Goal: Complete application form: Complete application form

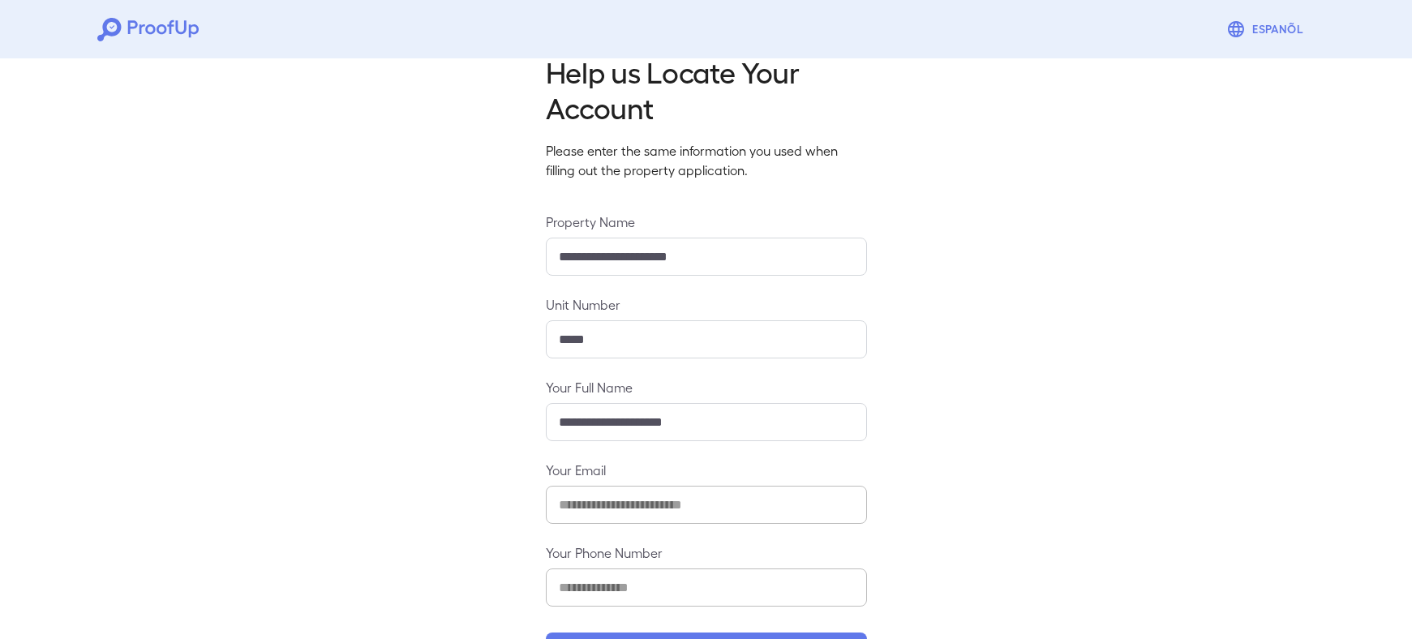
scroll to position [96, 0]
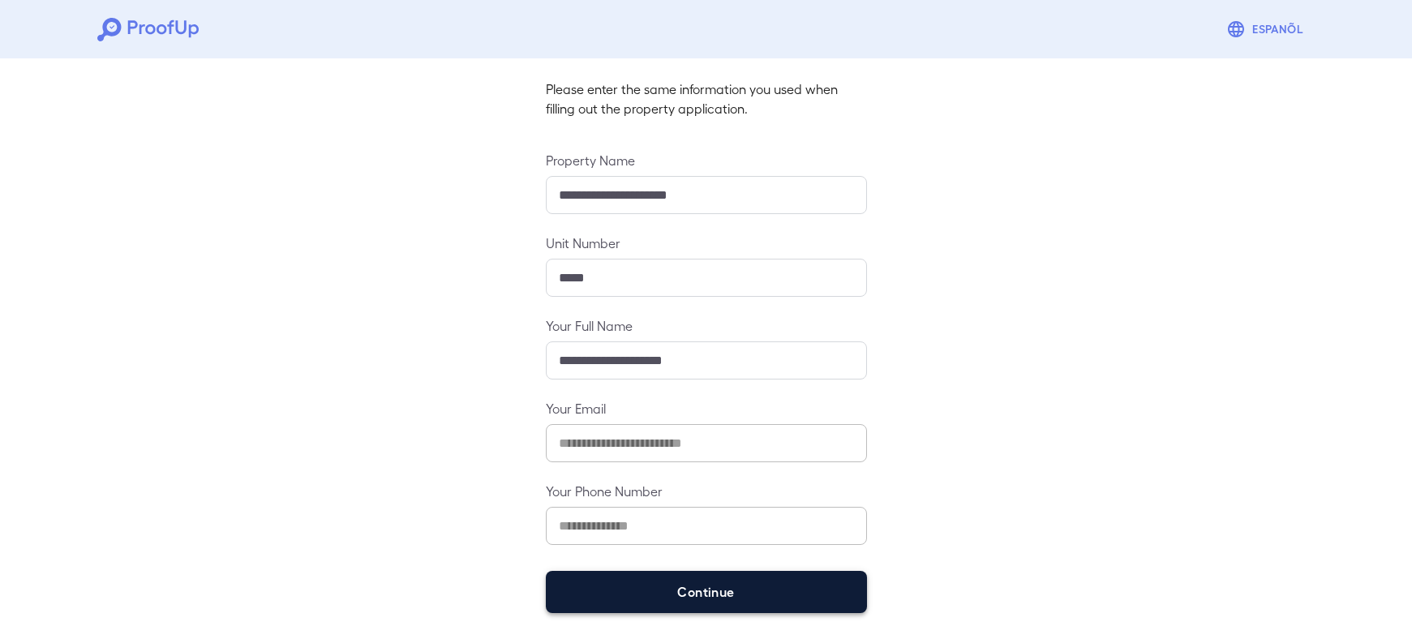
click at [695, 592] on button "Continue" at bounding box center [706, 592] width 321 height 42
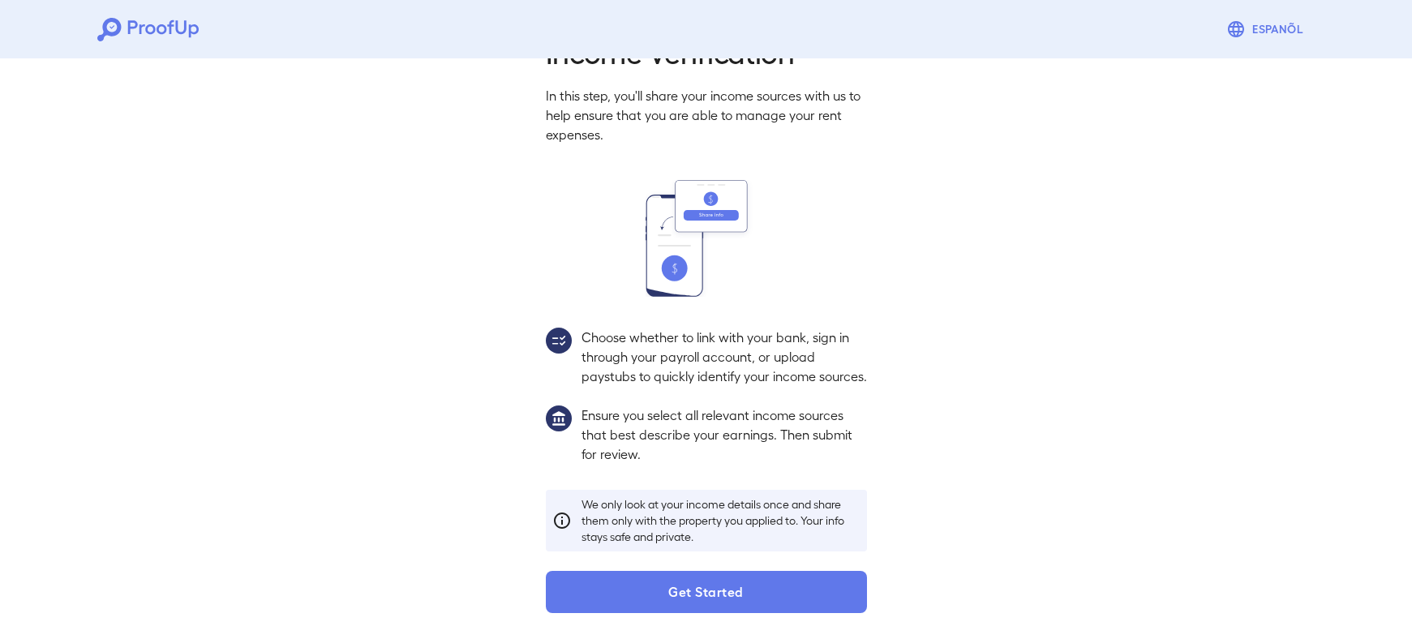
scroll to position [73, 0]
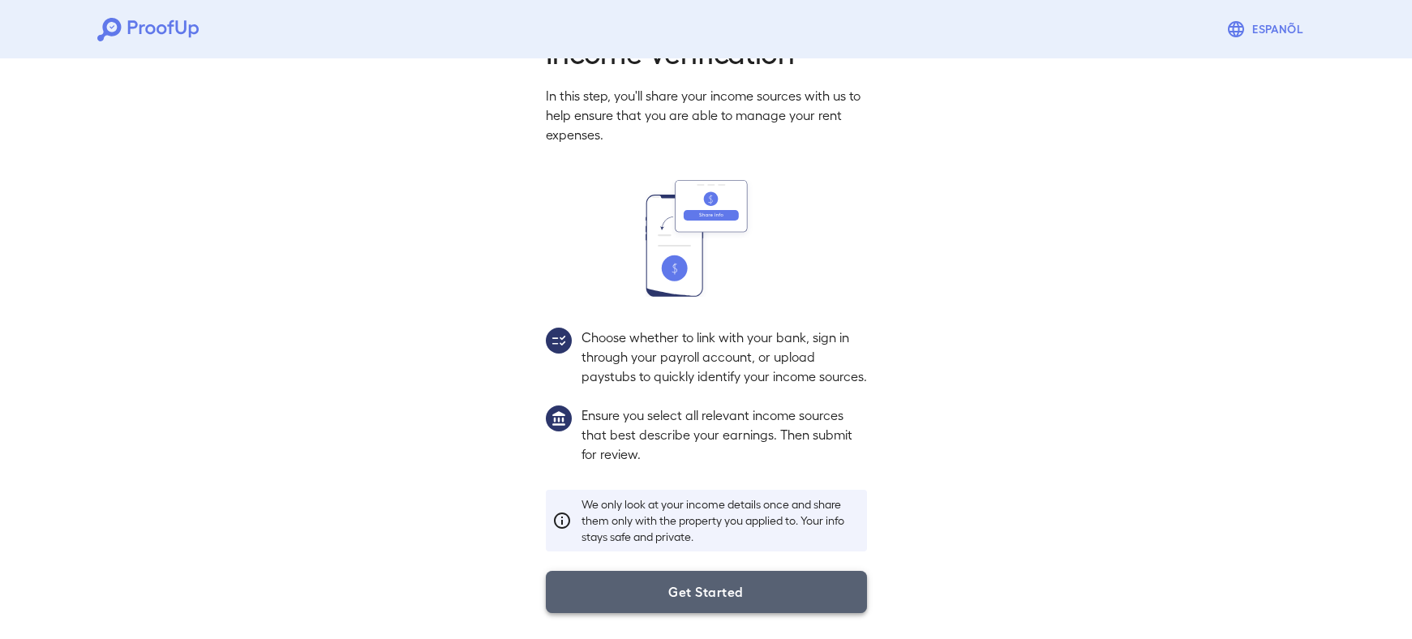
click at [692, 589] on button "Get Started" at bounding box center [706, 592] width 321 height 42
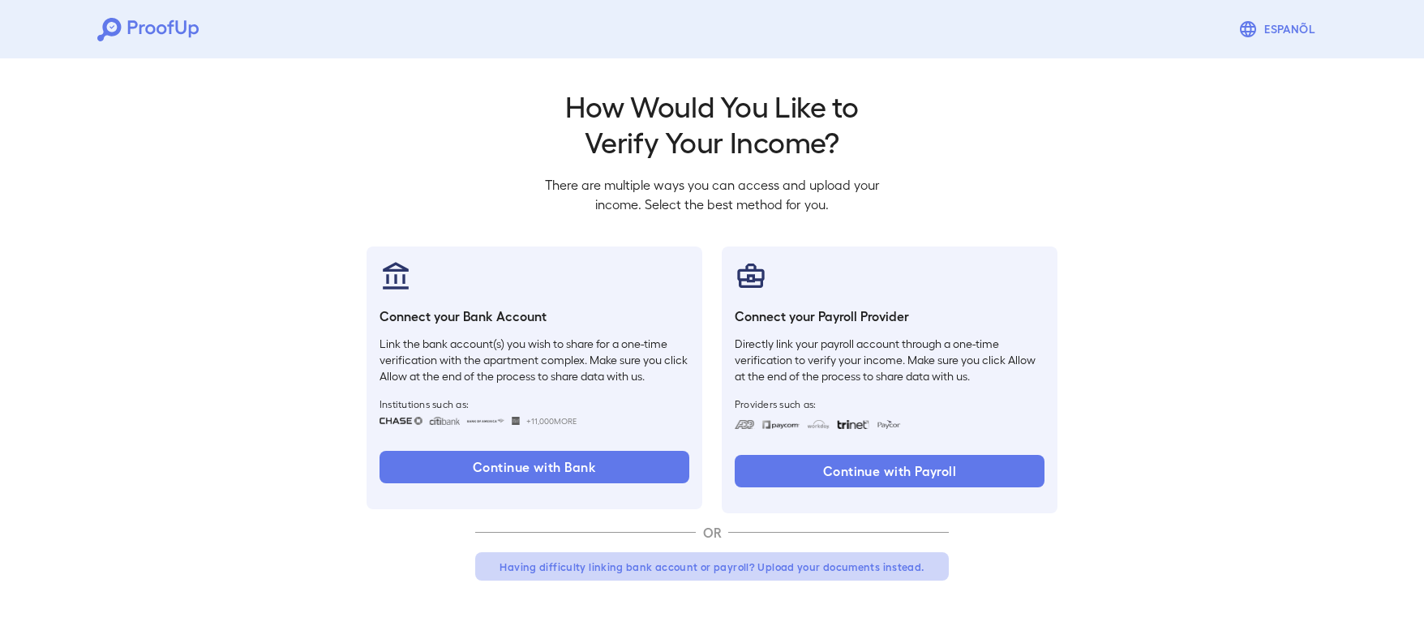
click at [626, 560] on button "Having difficulty linking bank account or payroll? Upload your documents instea…" at bounding box center [712, 566] width 474 height 29
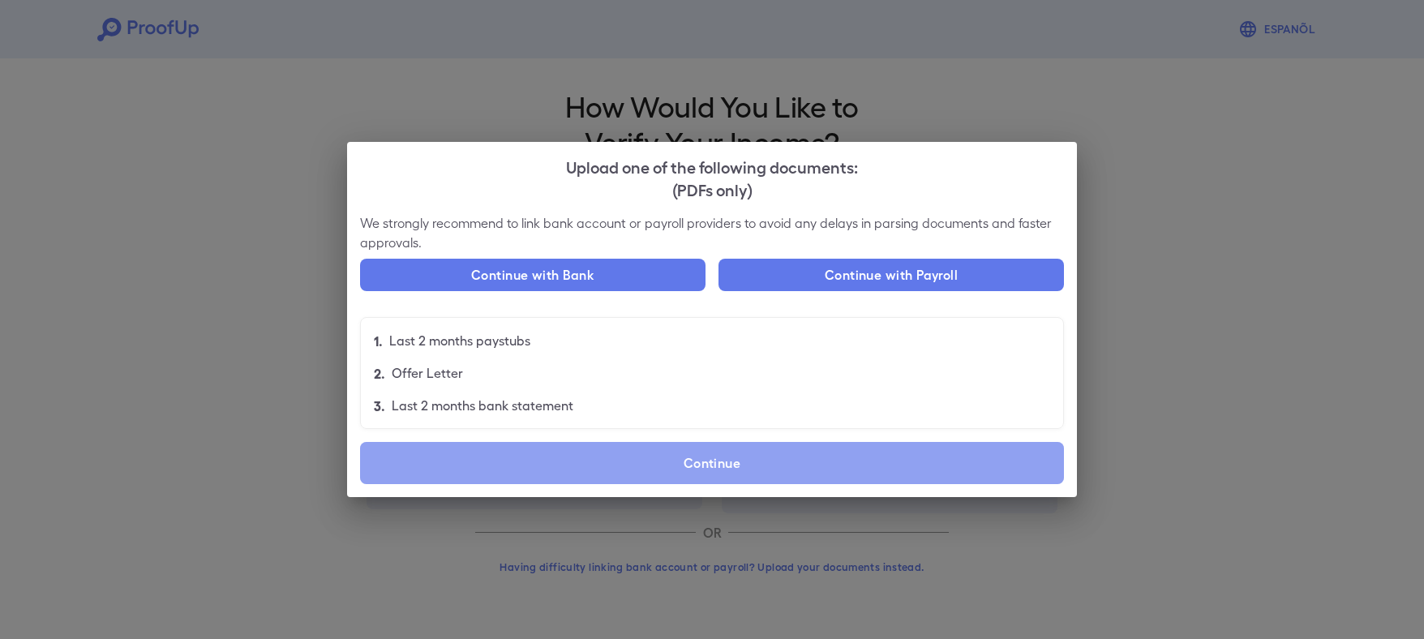
click at [627, 452] on label "Continue" at bounding box center [712, 463] width 704 height 42
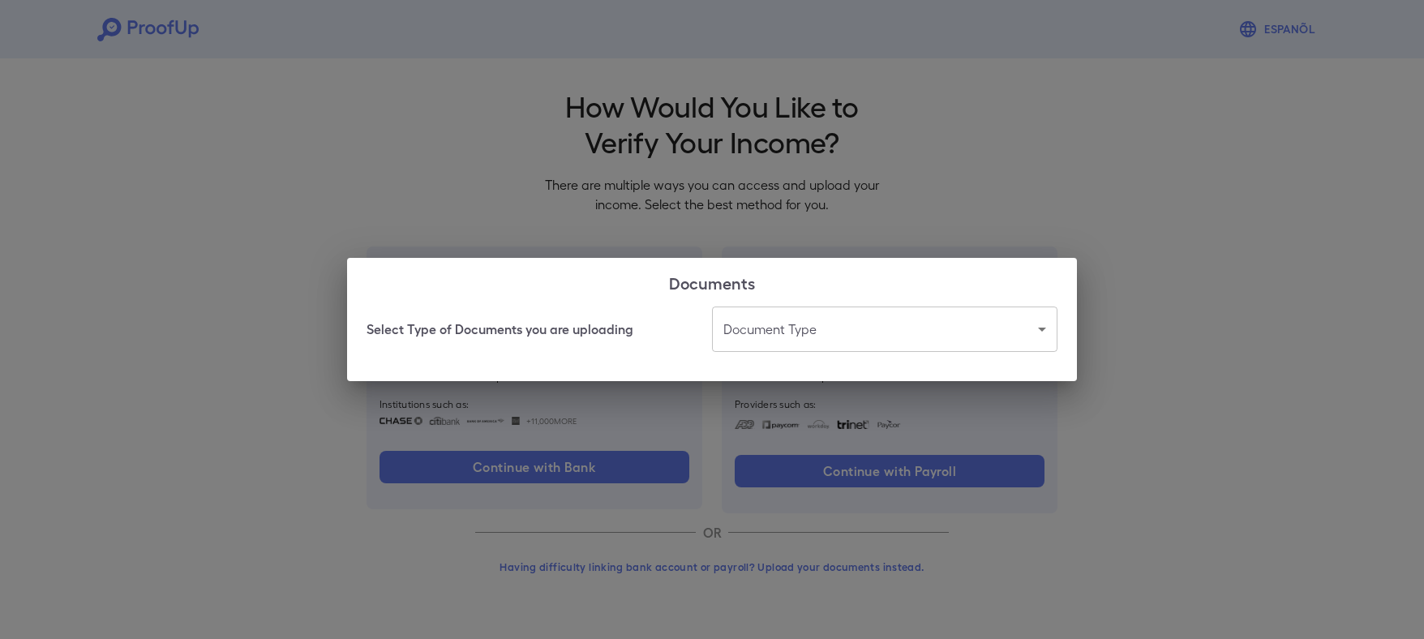
click at [789, 329] on body "Espanõl Go back How Would You Like to Verify Your Income? There are multiple wa…" at bounding box center [712, 309] width 1424 height 619
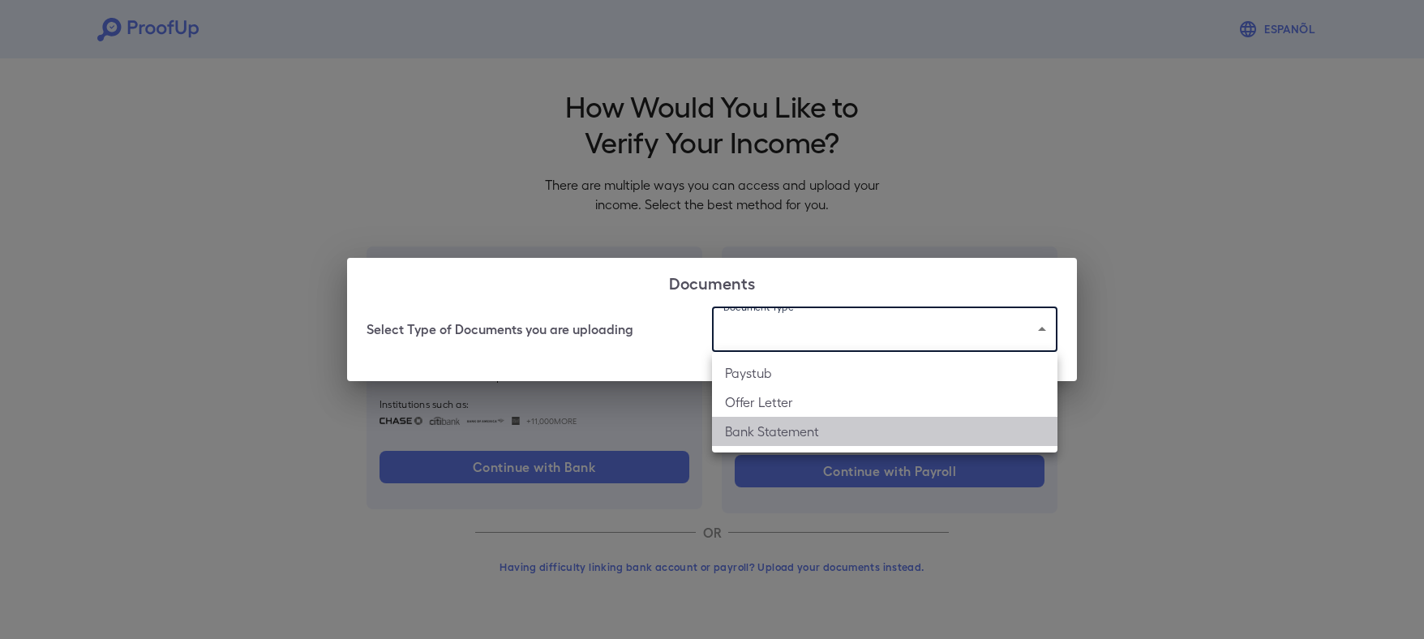
click at [799, 426] on li "Bank Statement" at bounding box center [884, 431] width 345 height 29
type input "**********"
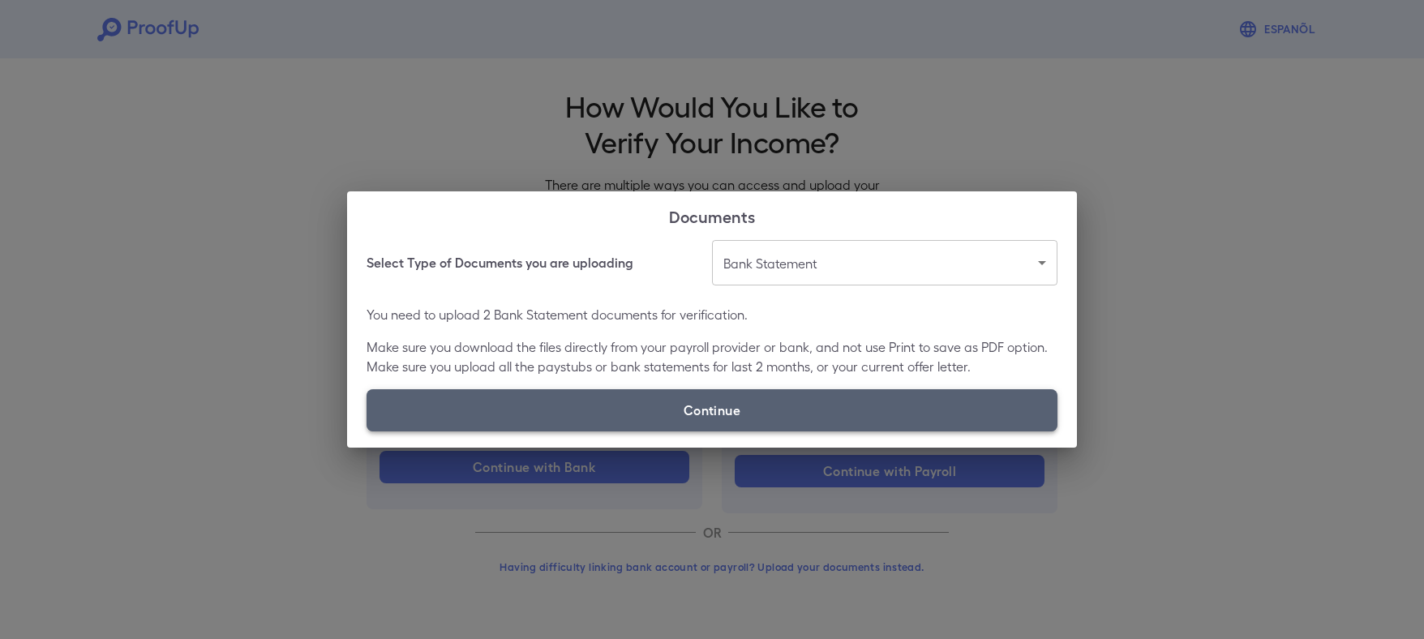
click at [665, 401] on label "Continue" at bounding box center [711, 410] width 691 height 42
click at [367, 431] on input "Continue" at bounding box center [366, 431] width 1 height 1
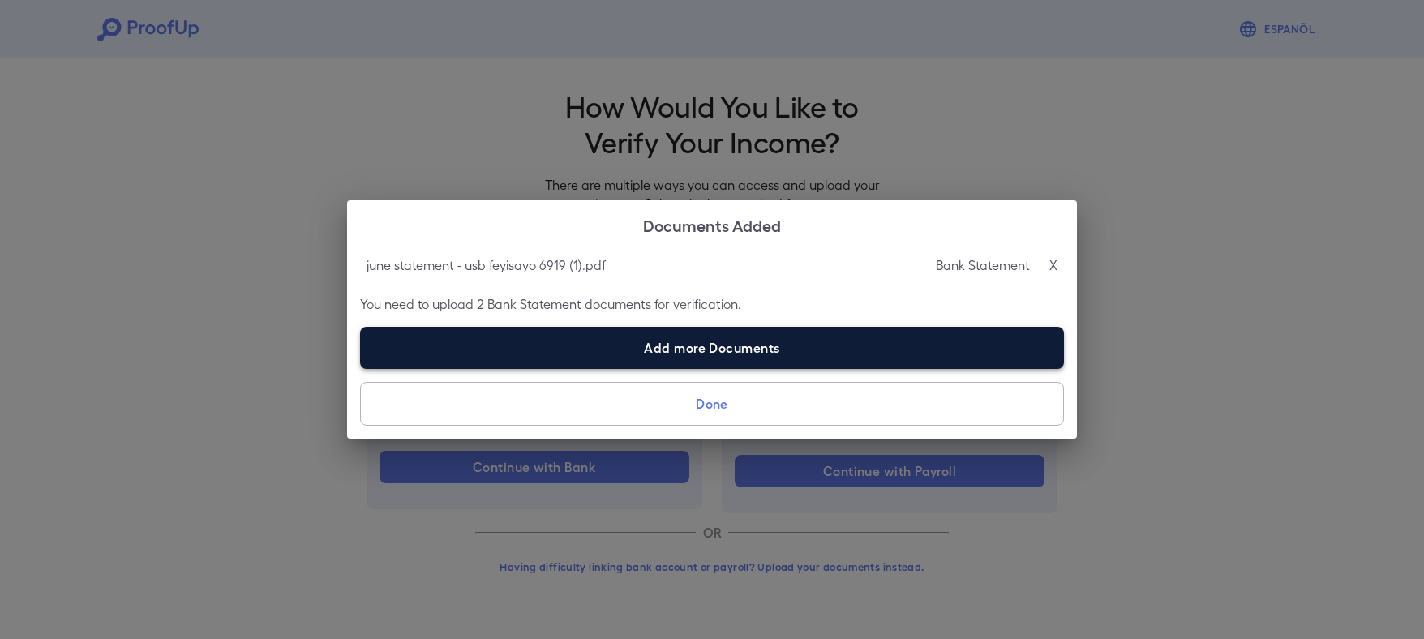
click at [760, 357] on label "Add more Documents" at bounding box center [712, 348] width 704 height 42
click at [361, 368] on input "Add more Documents" at bounding box center [360, 368] width 1 height 1
type input "**********"
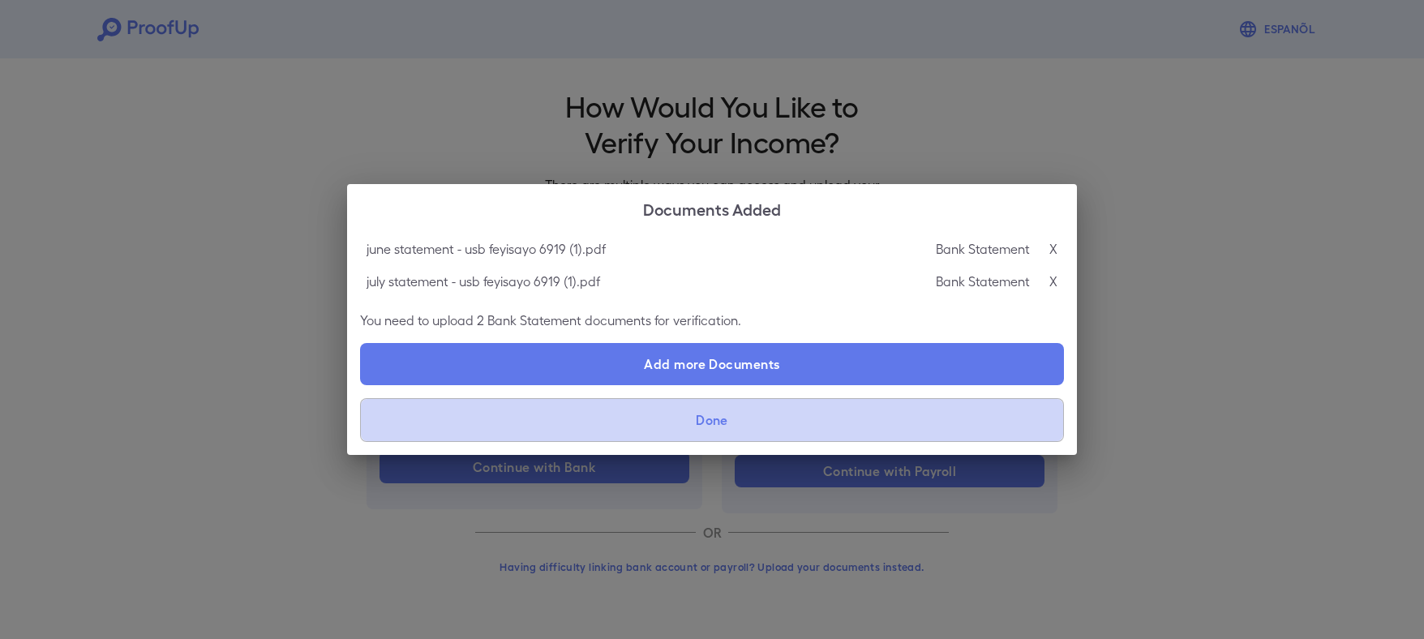
click at [619, 413] on button "Done" at bounding box center [712, 420] width 704 height 44
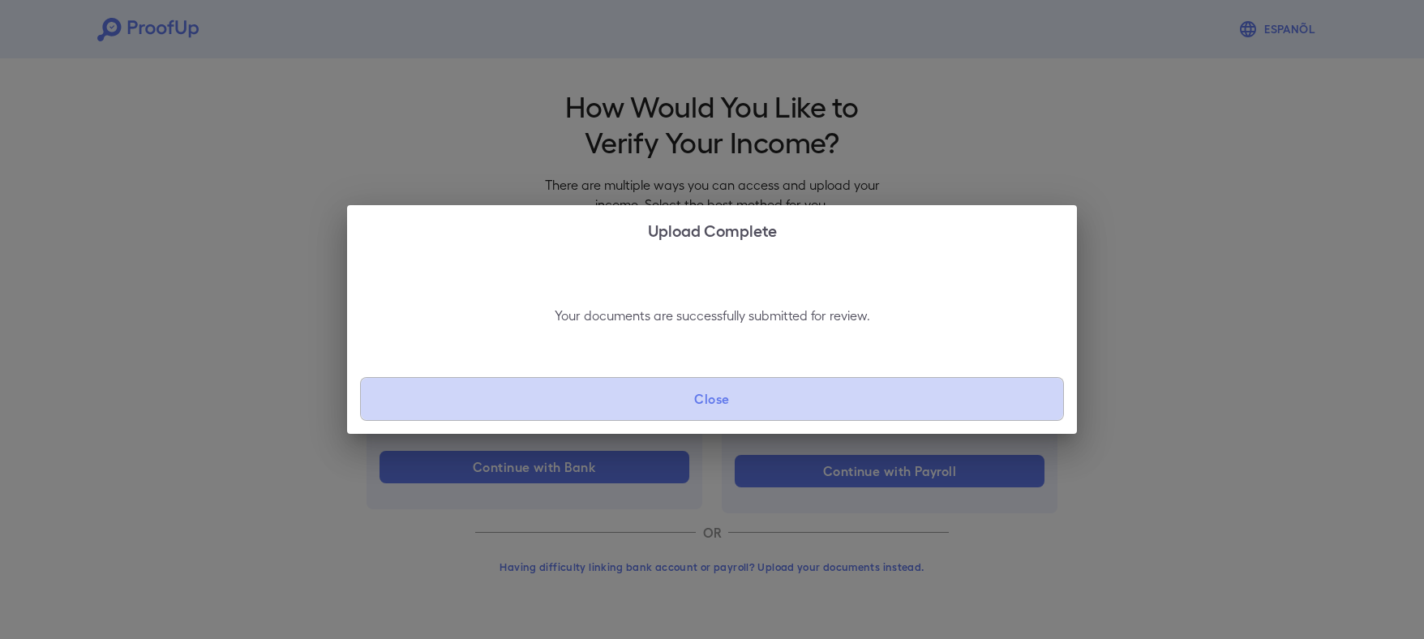
click at [708, 382] on button "Close" at bounding box center [712, 399] width 704 height 44
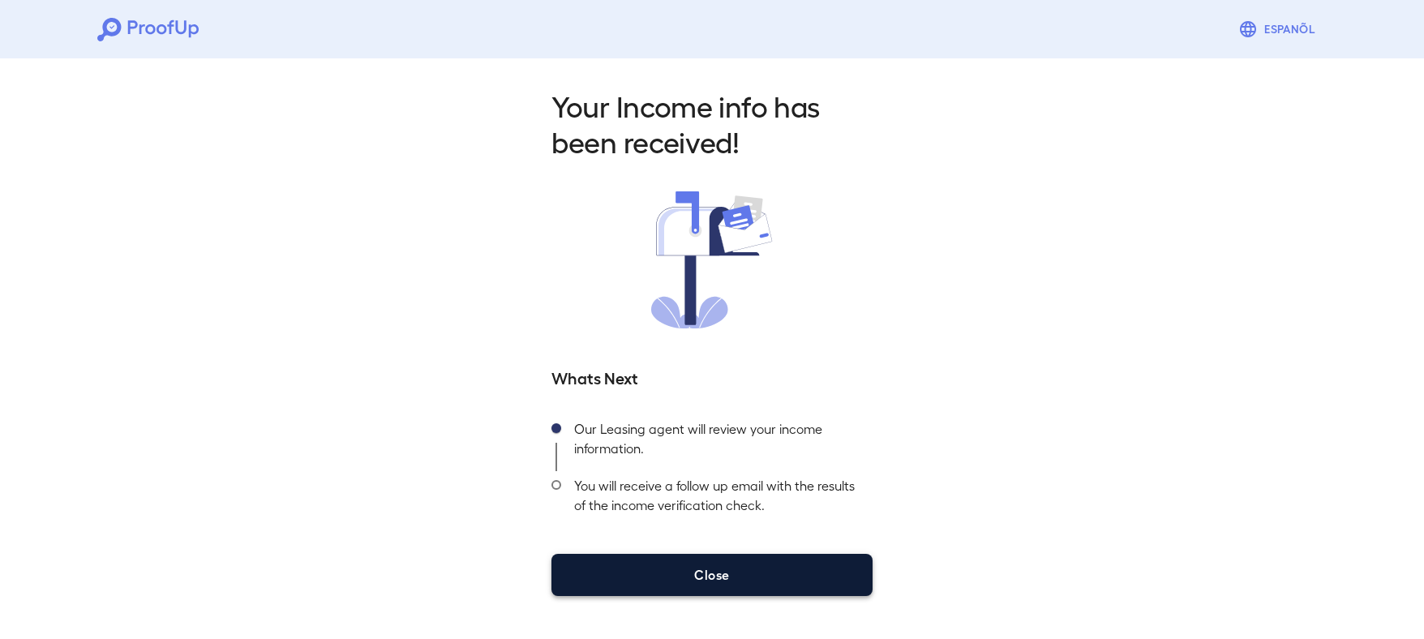
click at [735, 576] on button "Close" at bounding box center [711, 575] width 321 height 42
